Goal: Communication & Community: Answer question/provide support

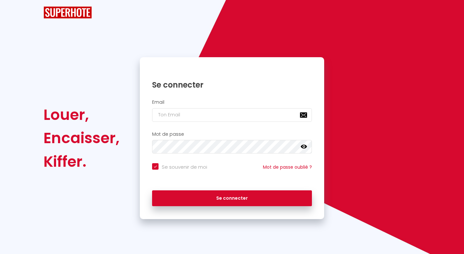
checkbox input "true"
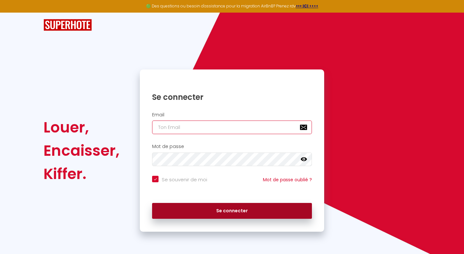
type input "[EMAIL_ADDRESS][DOMAIN_NAME]"
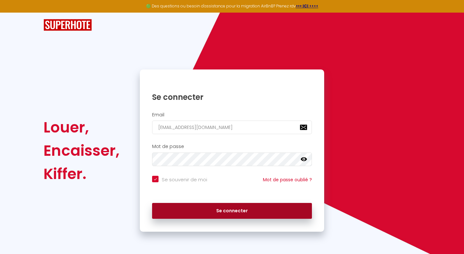
click at [234, 210] on button "Se connecter" at bounding box center [232, 211] width 160 height 16
checkbox input "true"
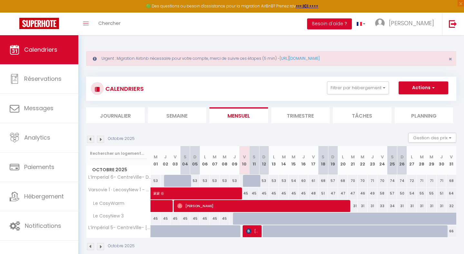
scroll to position [35, 0]
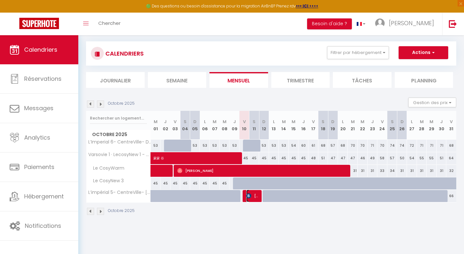
click at [251, 197] on img at bounding box center [248, 195] width 5 height 5
select select "OK"
select select "0"
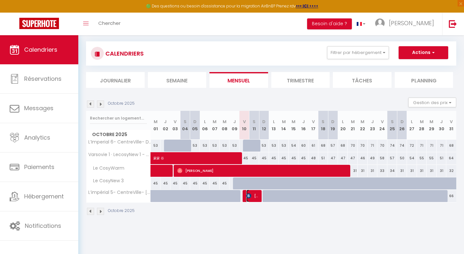
select select "1"
select select
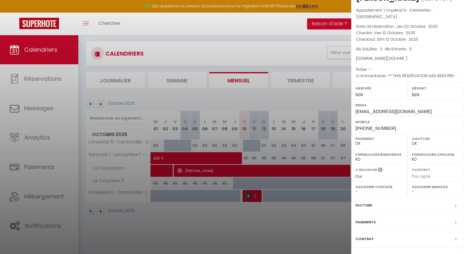
scroll to position [47, 0]
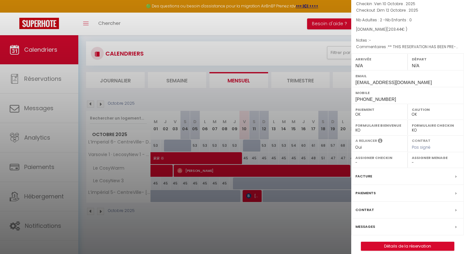
click at [368, 223] on label "Messages" at bounding box center [366, 226] width 20 height 7
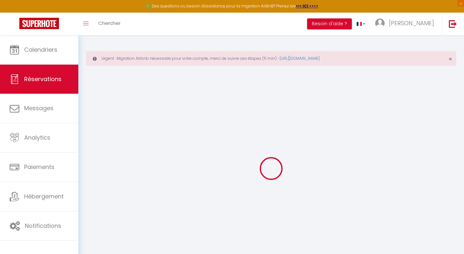
select select
checkbox input "false"
select select
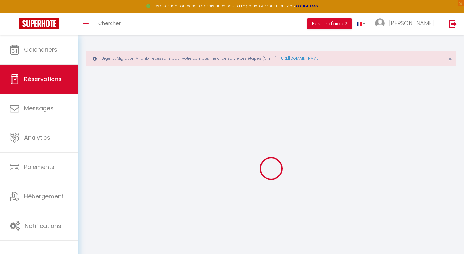
checkbox input "false"
type textarea "** THIS RESERVATION HAS BEEN PRE-PAID ** Reservation has a cancellation grace p…"
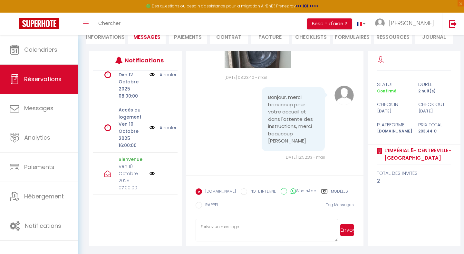
scroll to position [79, 0]
click at [166, 129] on link "Annuler" at bounding box center [168, 128] width 17 height 7
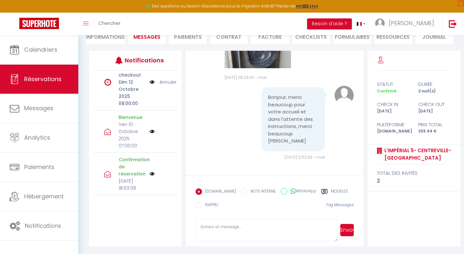
click at [230, 228] on textarea at bounding box center [267, 229] width 142 height 23
paste textarea "Pour faciliter votre arrivée voici les instructions : Une boîte à clef est à l’…"
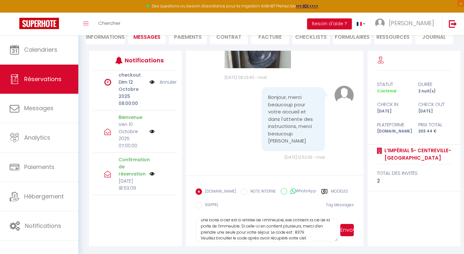
scroll to position [21, 0]
click at [304, 229] on textarea "Pour faciliter votre arrivée voici les instructions : Une boîte à clef est à l’…" at bounding box center [267, 229] width 142 height 23
click at [306, 227] on textarea "Pour faciliter votre arrivée voici les instructions : Une boîte à clef est à l’…" at bounding box center [267, 229] width 142 height 23
click at [260, 228] on textarea "Pour faciliter votre arrivée voici les instructions : Une boîte à clef est à l’…" at bounding box center [267, 229] width 142 height 23
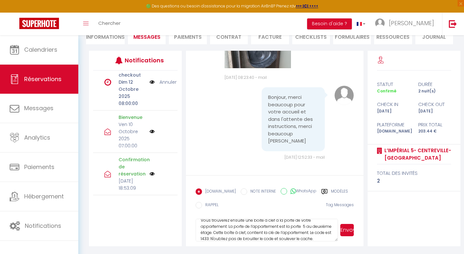
click at [260, 228] on textarea "Pour faciliter votre arrivée voici les instructions : Une boîte à clef est à l’…" at bounding box center [267, 229] width 142 height 23
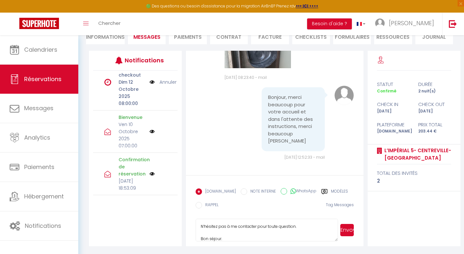
scroll to position [47, 0]
click at [251, 228] on textarea "Pour faciliter votre arrivée voici les instructions : Une boîte à clef est à l’…" at bounding box center [267, 229] width 142 height 23
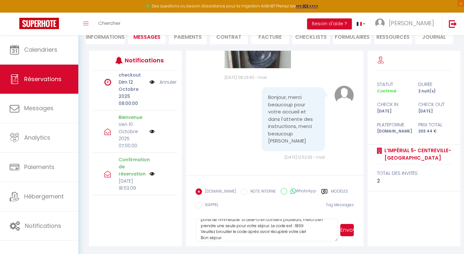
scroll to position [0, 0]
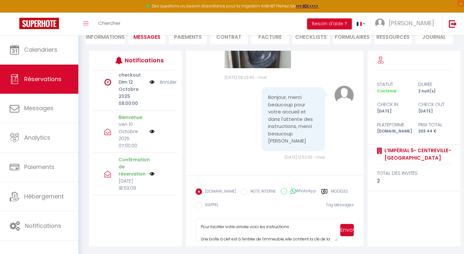
drag, startPoint x: 241, startPoint y: 237, endPoint x: 201, endPoint y: 215, distance: 45.7
click at [201, 215] on form "Booking.com NOTE INTERNE WhatsApp Modèles 10 « ‹ » › Oct 2025 2020 ~ 2030 Dim L…" at bounding box center [274, 210] width 177 height 71
type textarea "[PERSON_NAME]"
drag, startPoint x: 224, startPoint y: 238, endPoint x: 196, endPoint y: 216, distance: 35.8
click at [196, 216] on form "Booking.com NOTE INTERNE WhatsApp Modèles 10 « ‹ » › Oct 2025 2020 ~ 2030 Dim L…" at bounding box center [274, 210] width 177 height 71
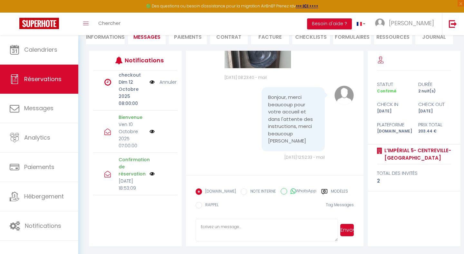
click at [242, 227] on textarea at bounding box center [267, 229] width 142 height 23
paste textarea "Pour faciliter votre arrivée voici les instructions : Une boîte à clef est à l’…"
type textarea "Pour faciliter votre arrivée voici les instructions : Une boîte à clef est à l’…"
click at [347, 230] on button "Envoyer" at bounding box center [348, 230] width 14 height 12
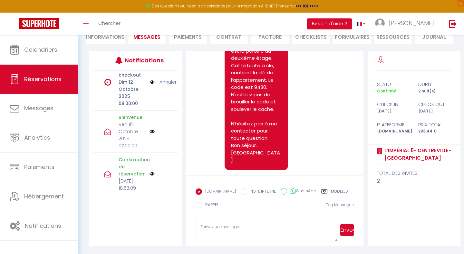
scroll to position [934, 0]
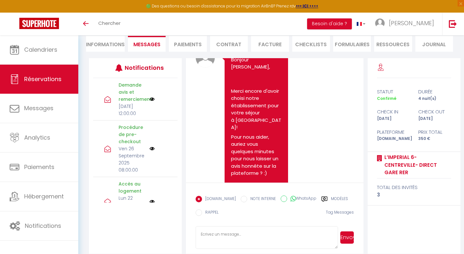
scroll to position [1836, 0]
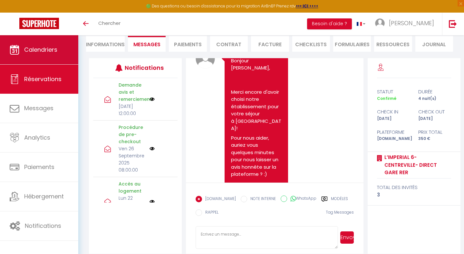
click at [50, 51] on span "Calendriers" at bounding box center [40, 49] width 33 height 8
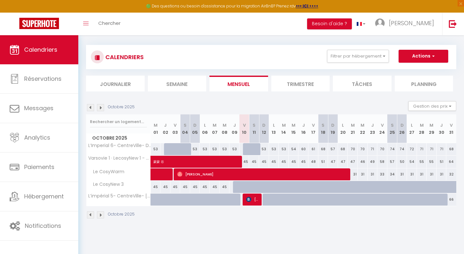
scroll to position [35, 0]
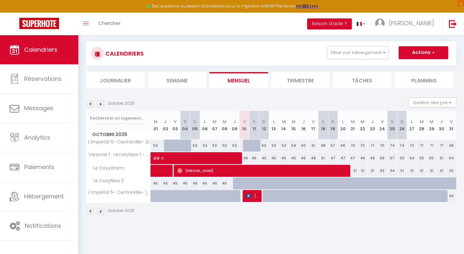
click at [91, 104] on img at bounding box center [90, 103] width 7 height 7
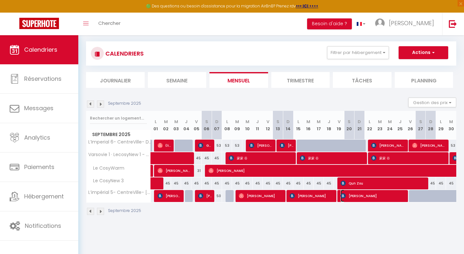
click at [374, 195] on span "[PERSON_NAME]" at bounding box center [373, 195] width 65 height 12
select select "OK"
select select "0"
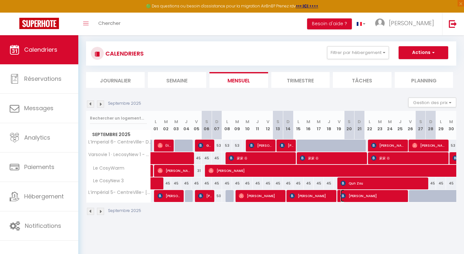
select select "1"
select select
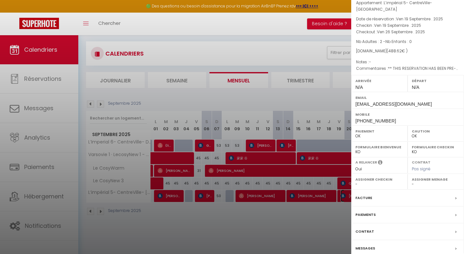
scroll to position [47, 0]
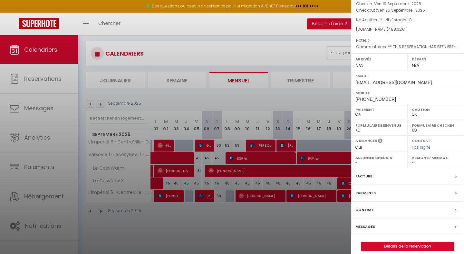
click at [372, 223] on label "Messages" at bounding box center [366, 226] width 20 height 7
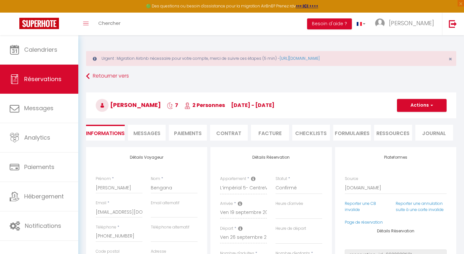
select select
checkbox input "false"
type textarea "** THIS RESERVATION HAS BEEN PRE-PAID ** BOOKING NOTE : Payment charge is EUR 6…"
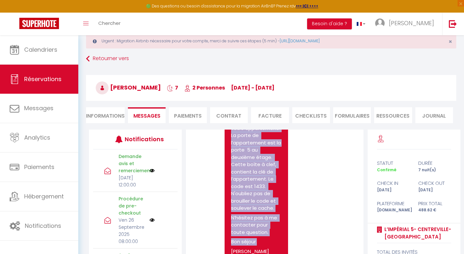
scroll to position [780, 0]
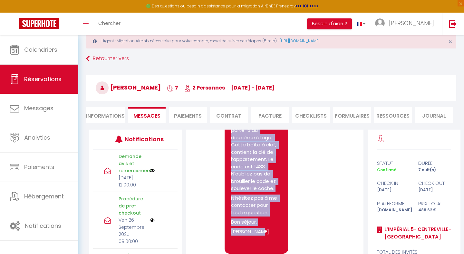
drag, startPoint x: 231, startPoint y: 178, endPoint x: 266, endPoint y: 238, distance: 69.5
click at [266, 238] on pre "Pour faciliter votre arrivée voici les instructions : Une boîte à clef est à l’…" at bounding box center [256, 98] width 50 height 297
copy pre "Pour faciliter votre arrivée voici les instructions : Une boîte à clef est à l’…"
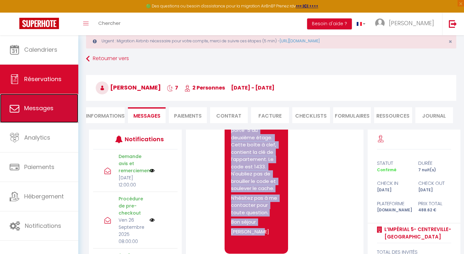
click at [44, 107] on span "Messages" at bounding box center [38, 108] width 29 height 8
select select "message"
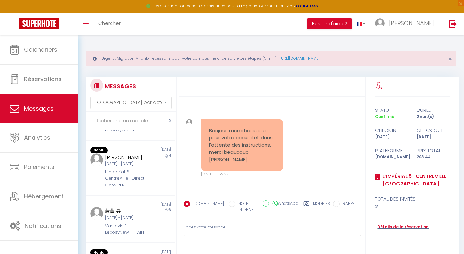
scroll to position [185, 0]
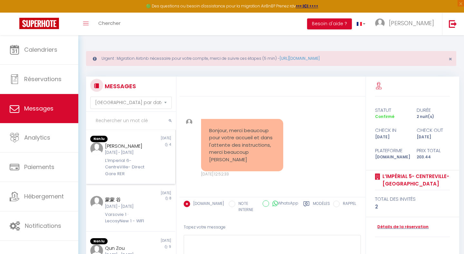
click at [129, 155] on div "[DATE] - [DATE]" at bounding box center [127, 152] width 44 height 6
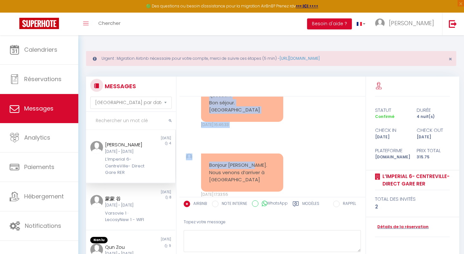
scroll to position [1962, 0]
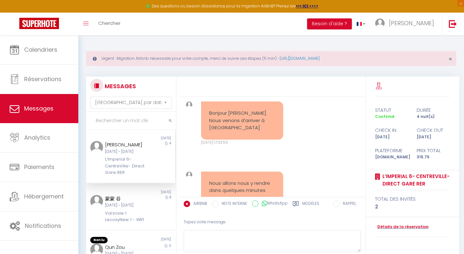
drag, startPoint x: 210, startPoint y: 137, endPoint x: 246, endPoint y: 109, distance: 45.3
copy pre "Pour faciliter votre arrivée voici les instructions : Une boîte à clef est à l’…"
